Goal: Task Accomplishment & Management: Manage account settings

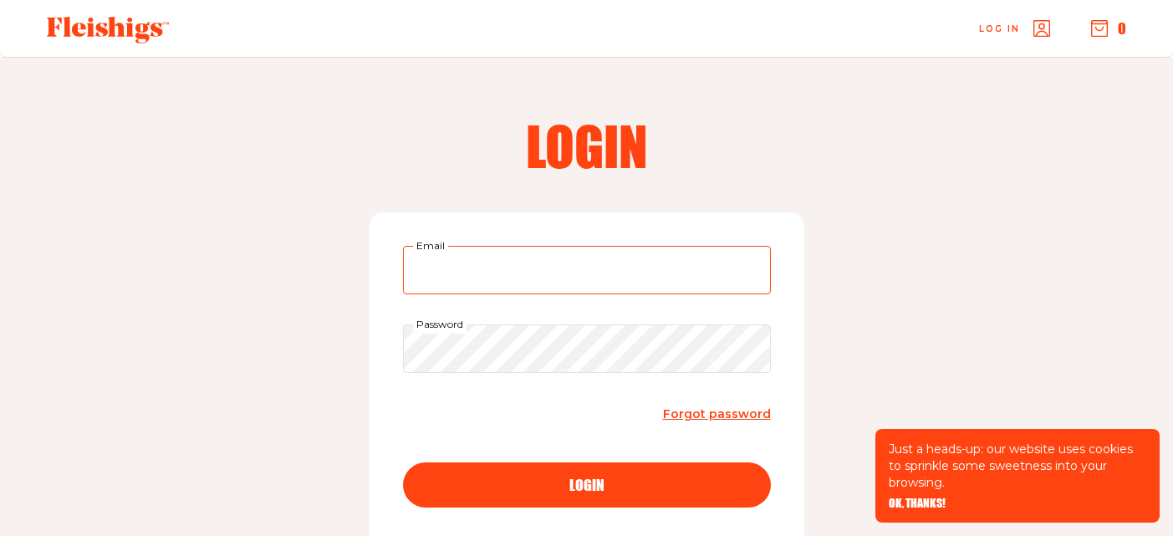
click at [523, 263] on input "Email" at bounding box center [587, 270] width 368 height 48
type input "[EMAIL_ADDRESS][DOMAIN_NAME]"
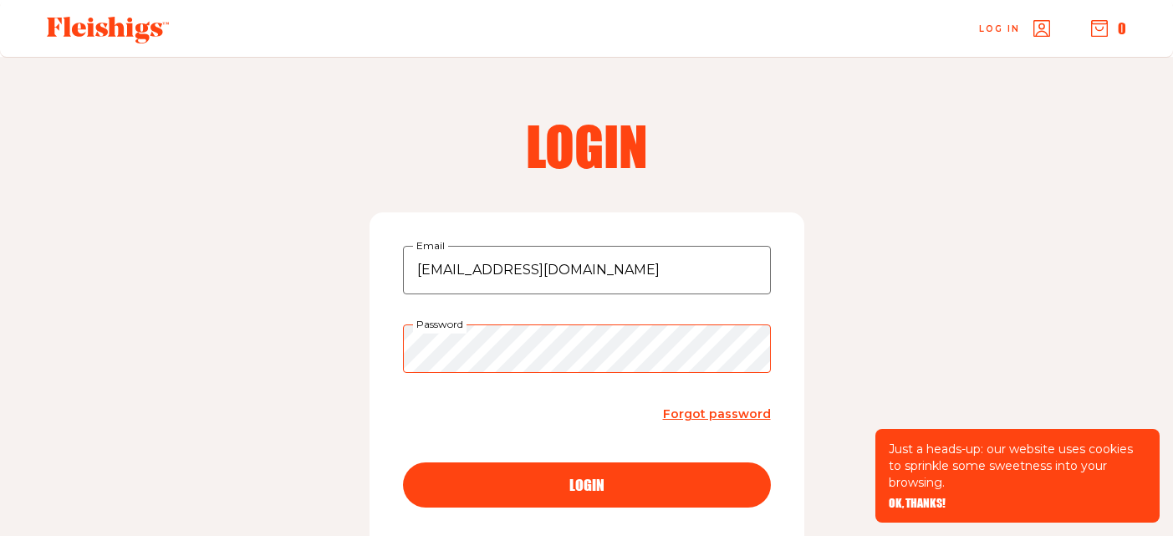
click at [403, 462] on button "login" at bounding box center [587, 484] width 368 height 45
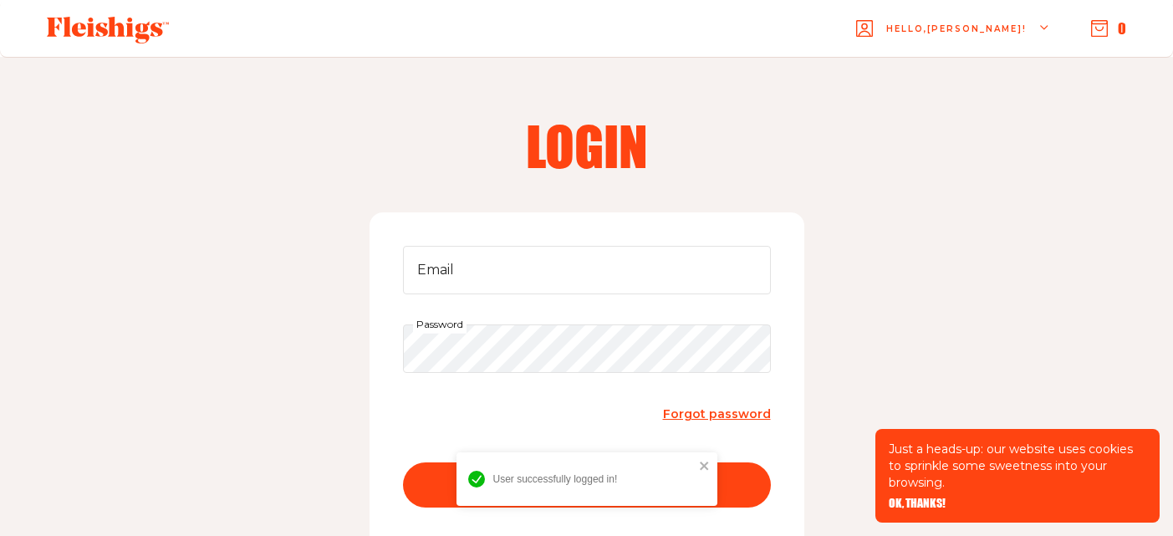
click at [569, 242] on div "Email Password Forgot password login New to our platform? Click Register to cre…" at bounding box center [587, 399] width 435 height 375
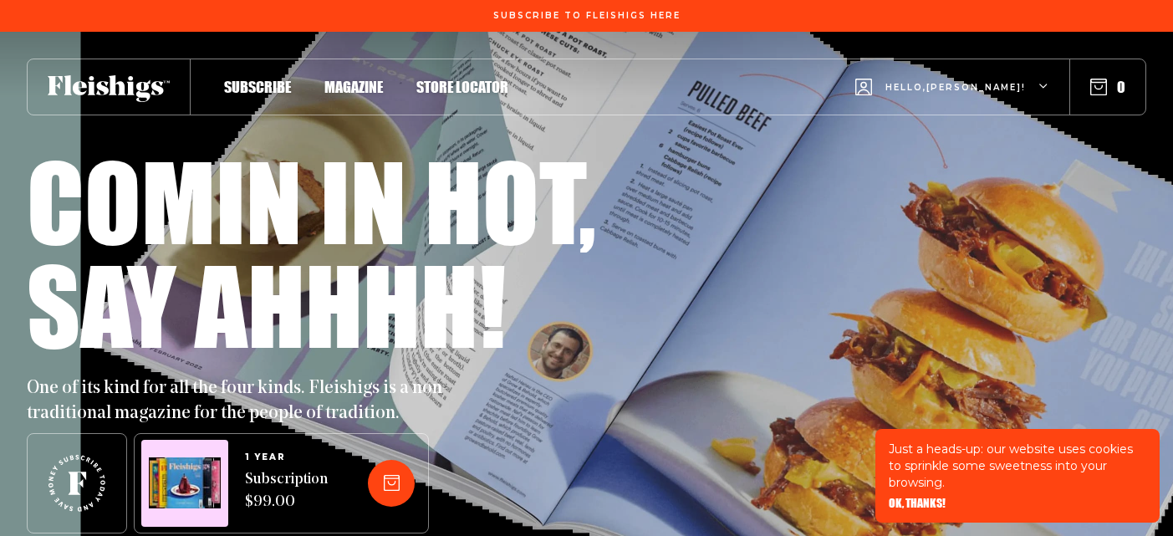
click at [1012, 79] on div "Hello, [PERSON_NAME] !" at bounding box center [952, 87] width 194 height 66
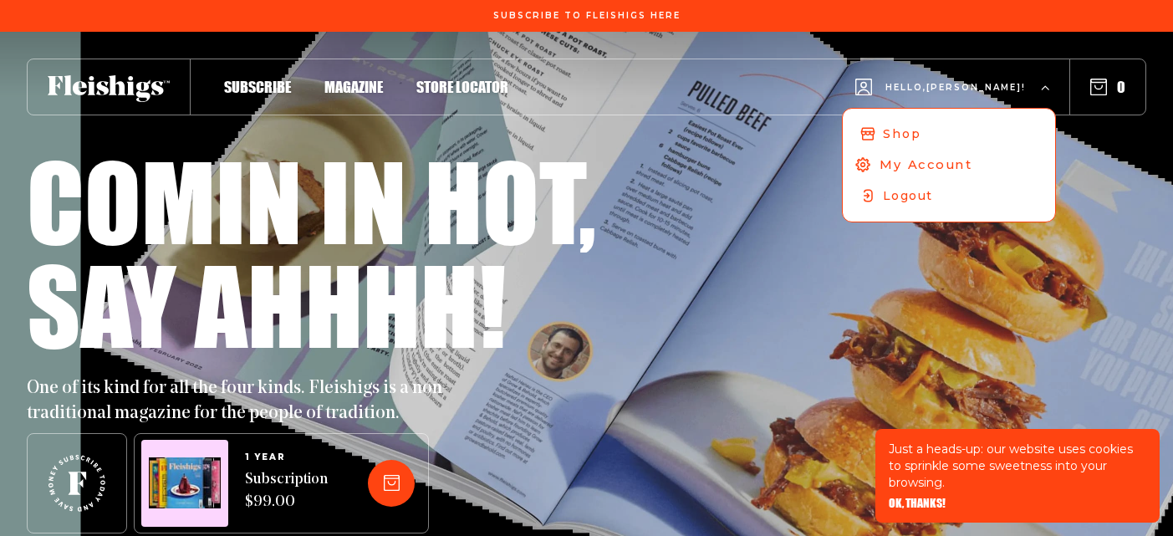
click at [951, 161] on span "My Account" at bounding box center [925, 164] width 93 height 18
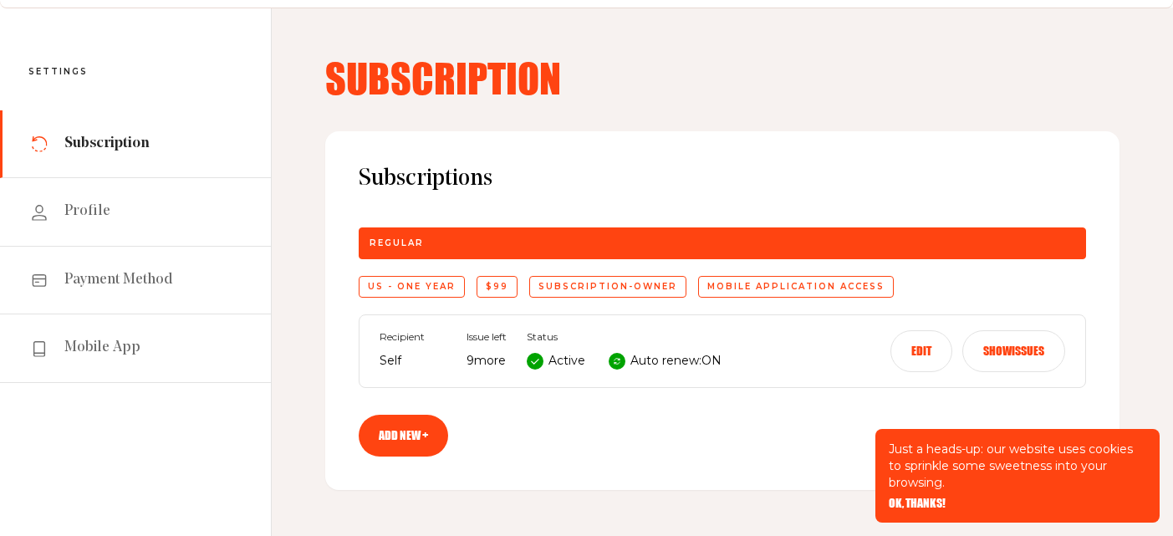
scroll to position [64, 0]
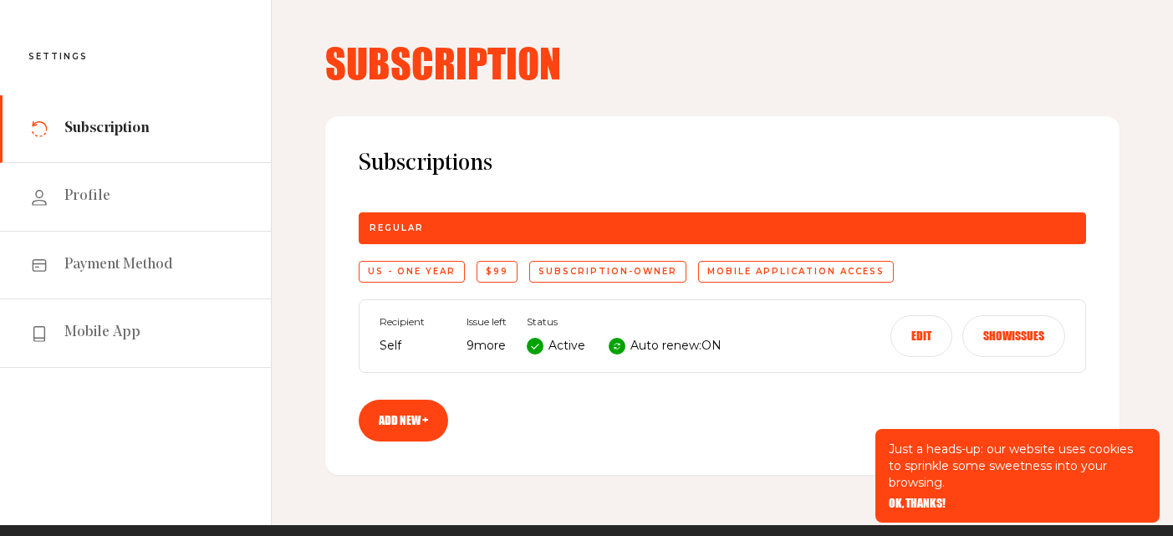
click at [922, 337] on button "Edit" at bounding box center [921, 336] width 62 height 42
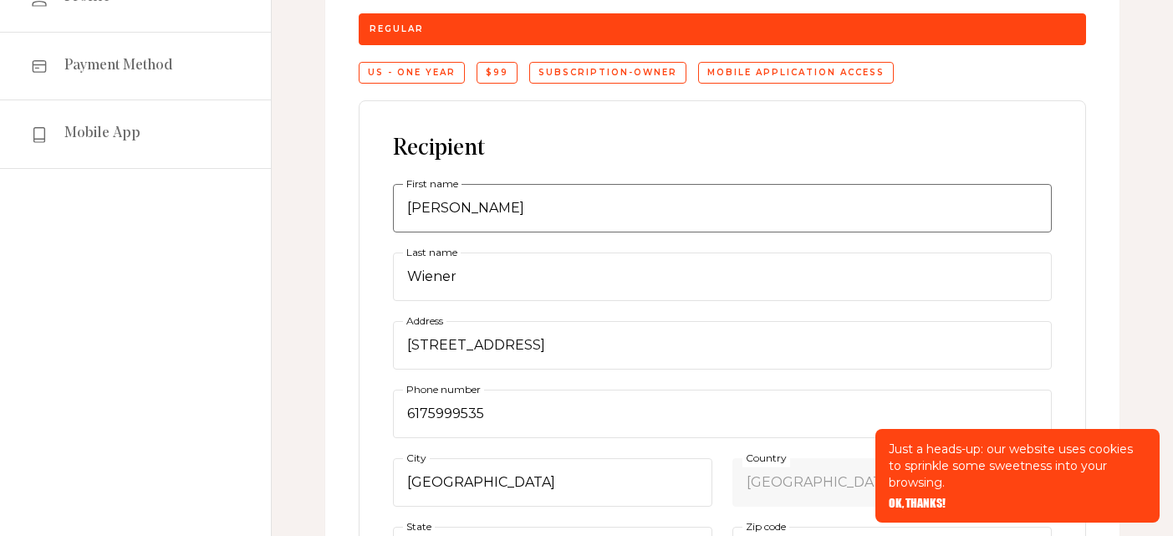
scroll to position [283, 0]
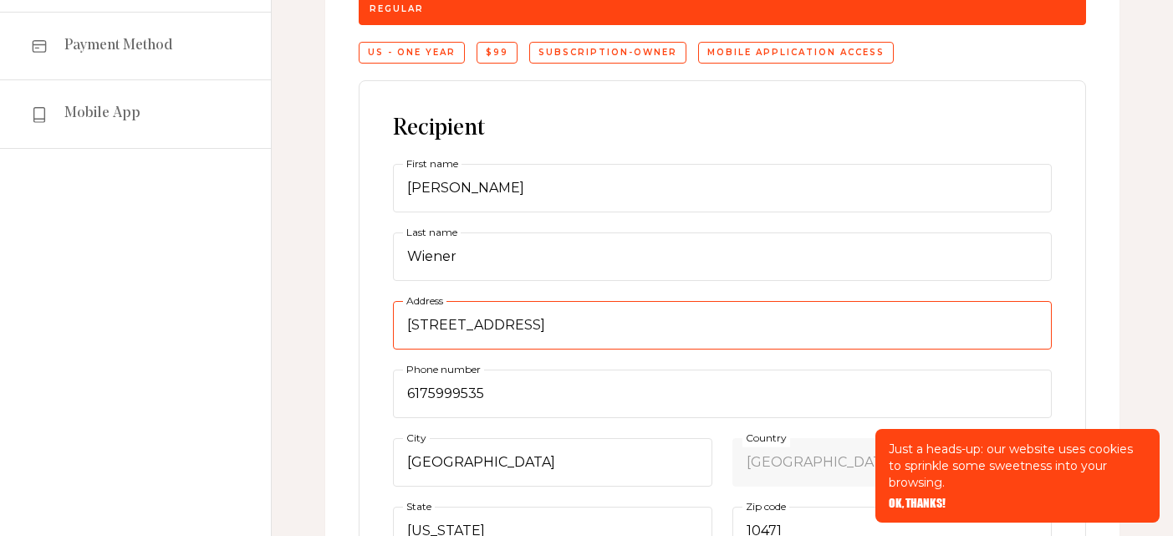
click at [470, 325] on input "600 west 246th street apartment 604" at bounding box center [722, 325] width 659 height 48
type input "81 Clinton Road"
click at [497, 328] on input "81 Clinton Road" at bounding box center [722, 325] width 659 height 48
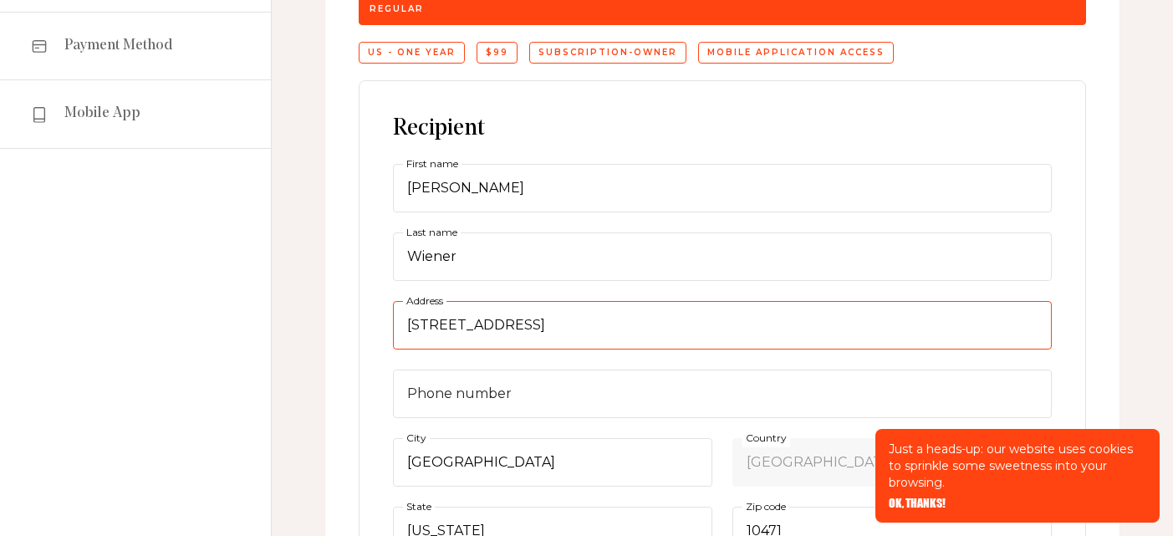
click at [497, 328] on input "81 Clinton Road" at bounding box center [722, 325] width 659 height 48
type input "81 Clinton Place"
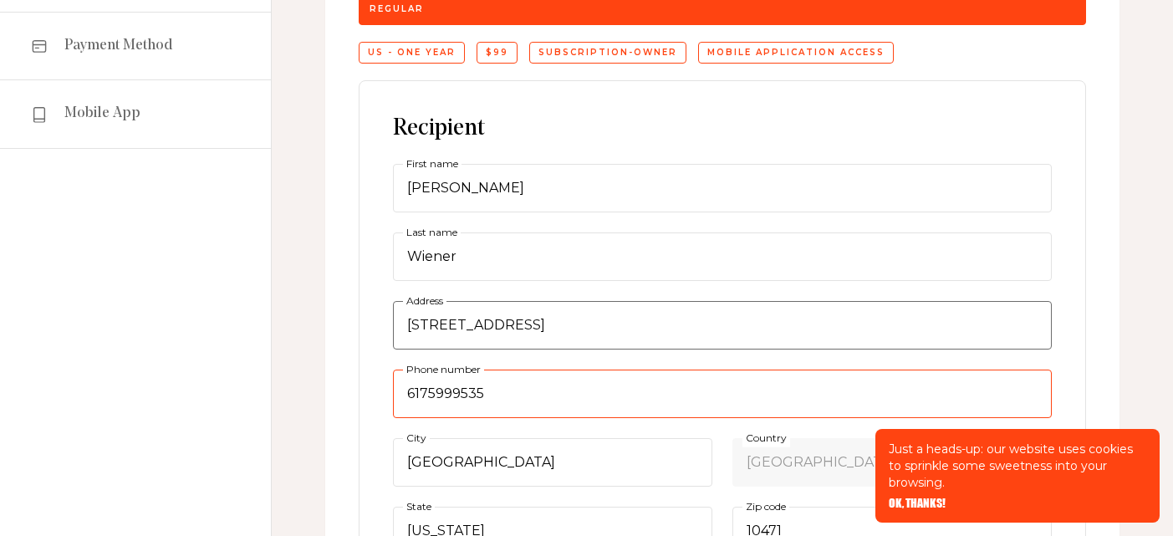
type input "6175999535"
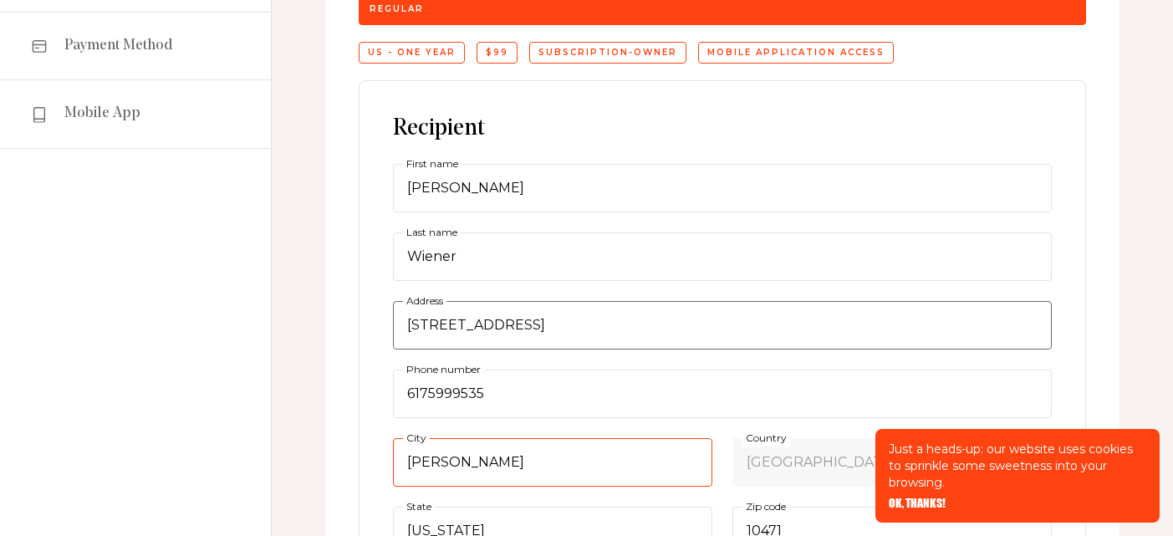
type input "Newton"
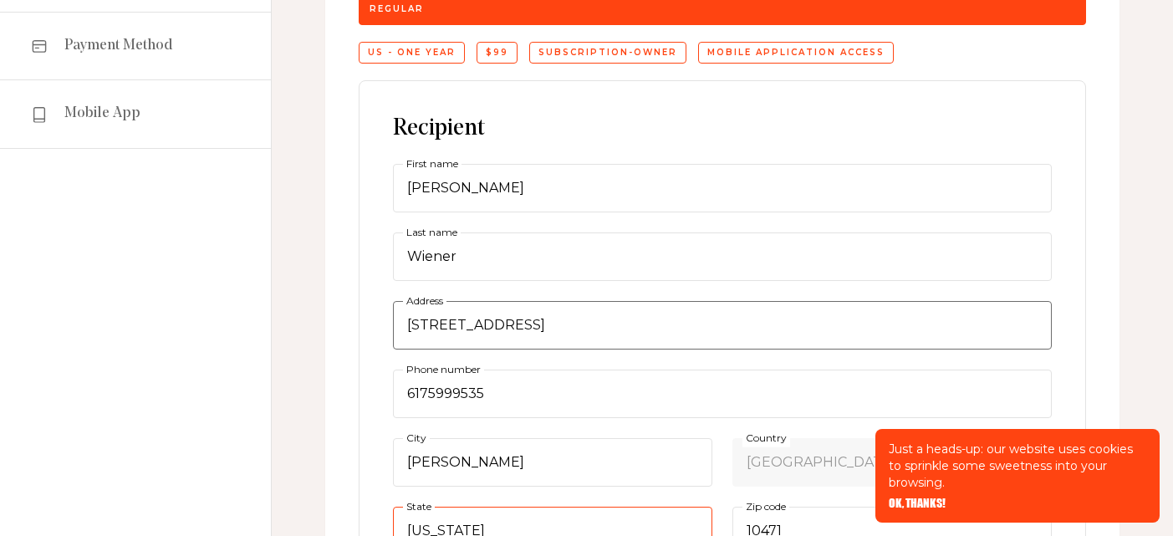
scroll to position [302, 0]
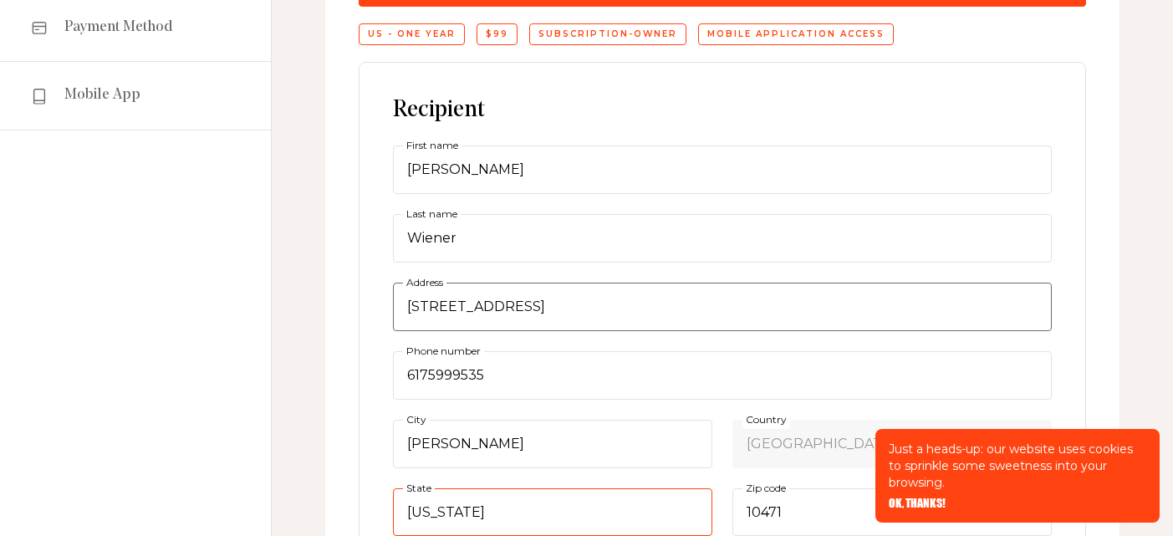
select select "Massachusetts"
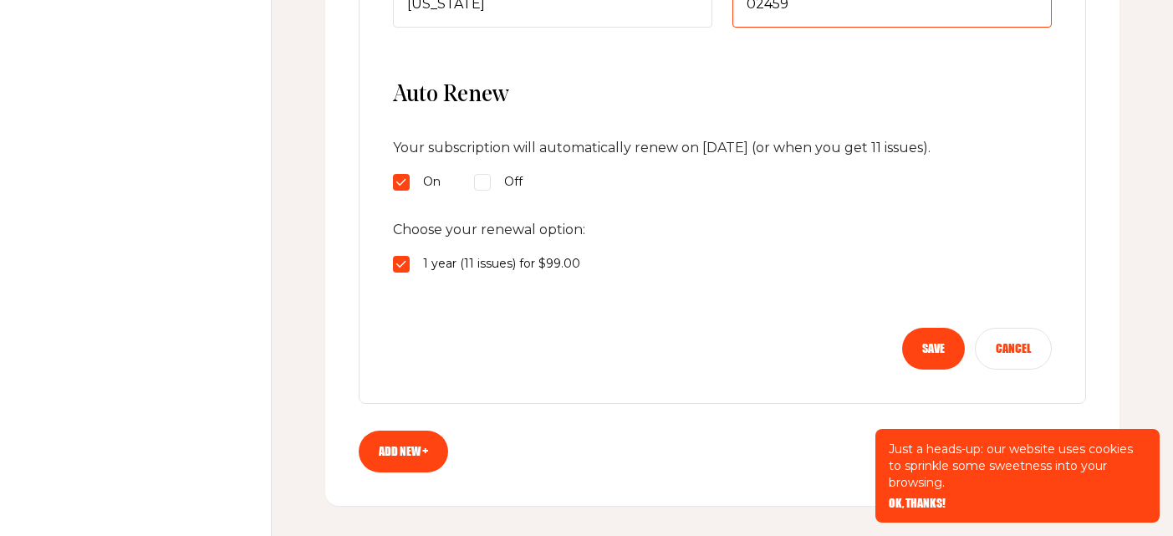
scroll to position [824, 0]
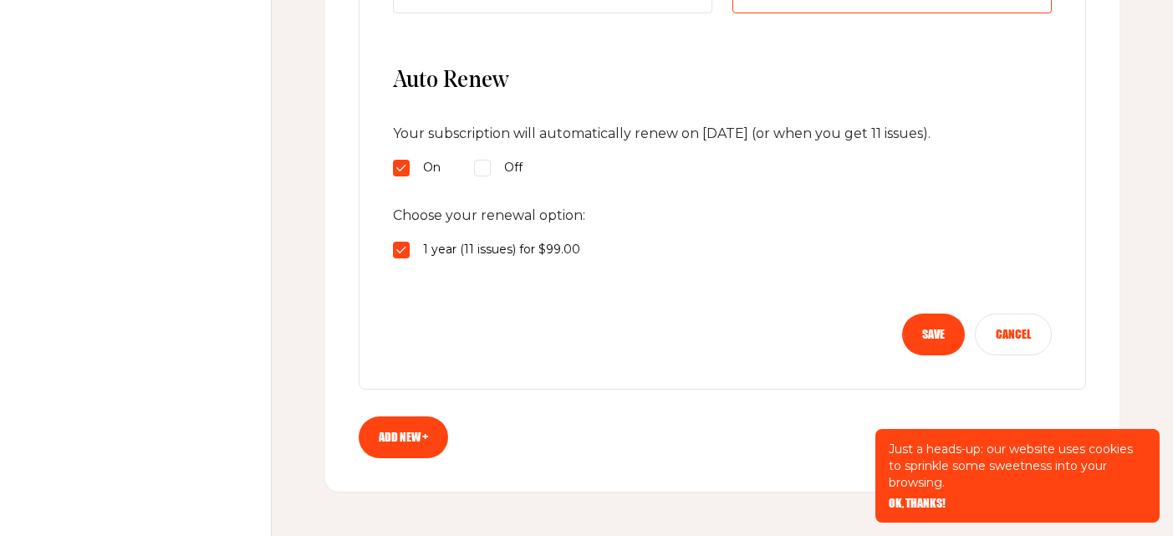
type input "02459"
click at [942, 334] on button "Save" at bounding box center [933, 334] width 63 height 42
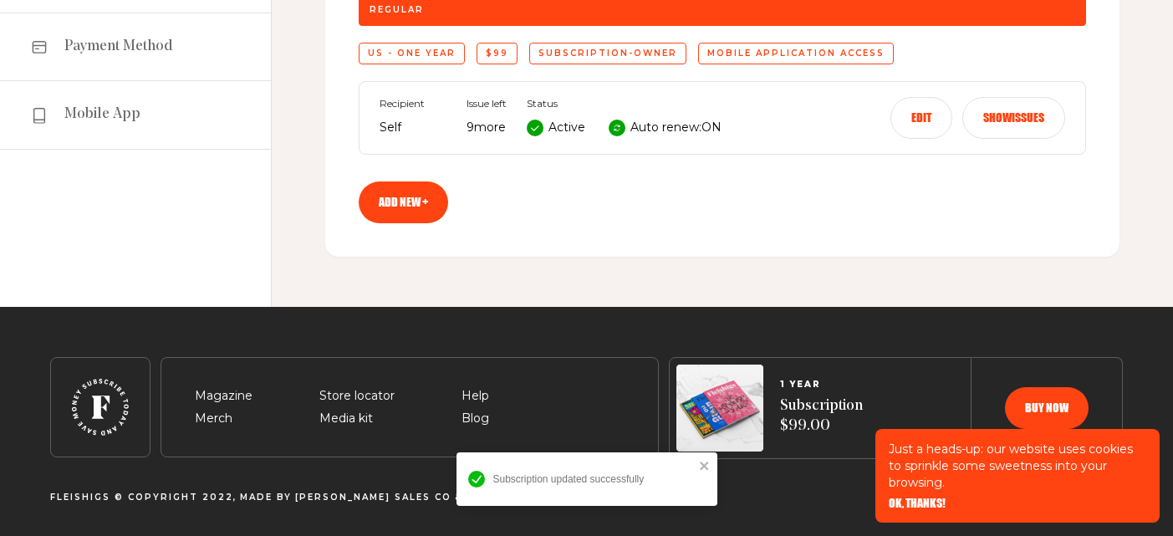
scroll to position [283, 0]
